Goal: Task Accomplishment & Management: Manage account settings

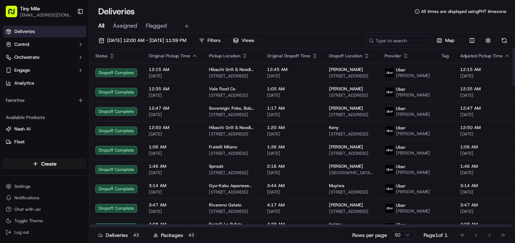
click at [190, 56] on div "Original Pickup Time" at bounding box center [173, 56] width 49 height 6
click at [192, 56] on icon "button" at bounding box center [195, 56] width 6 height 6
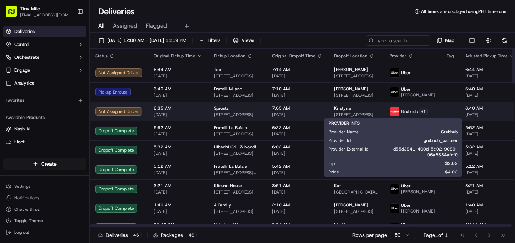
click at [410, 113] on html "Tiny Mile reyesregil22@gmail.com Toggle Sidebar Deliveries Control Orchestrate …" at bounding box center [257, 121] width 515 height 243
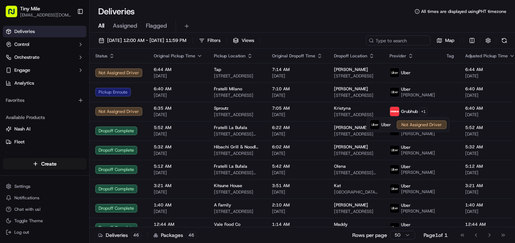
click at [345, 25] on html "Tiny Mile reyesregil22@gmail.com Toggle Sidebar Deliveries Control Orchestrate …" at bounding box center [257, 121] width 515 height 243
